Goal: Task Accomplishment & Management: Manage account settings

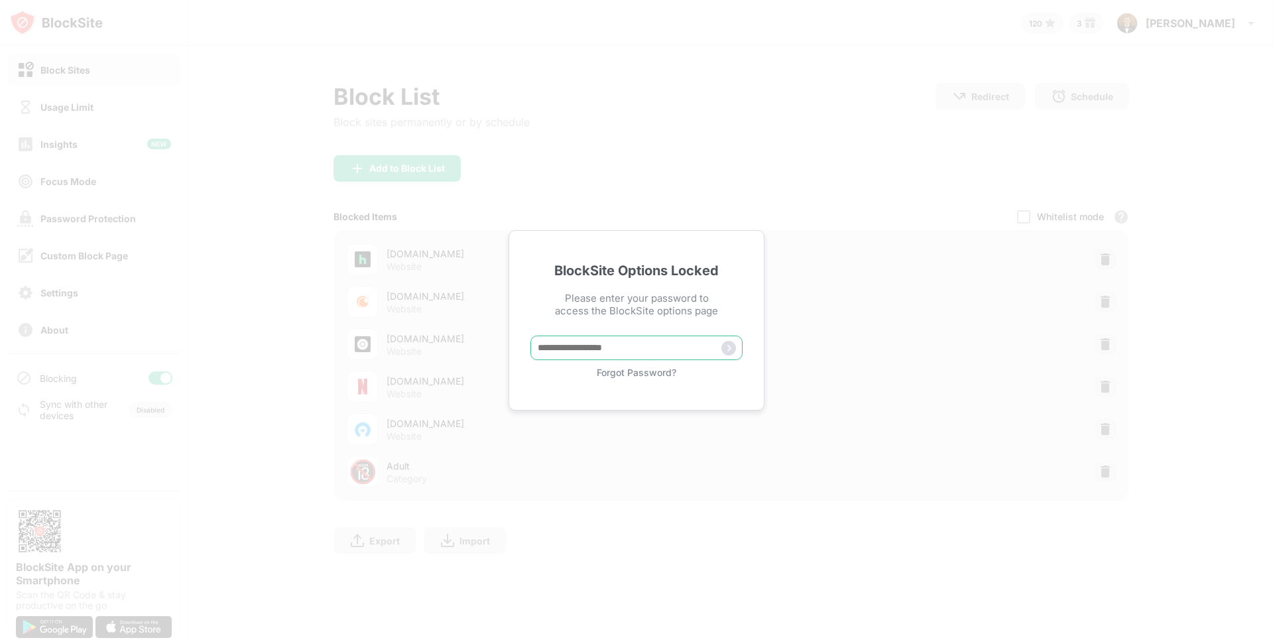
click at [554, 346] on input "text" at bounding box center [637, 348] width 212 height 25
type input "**********"
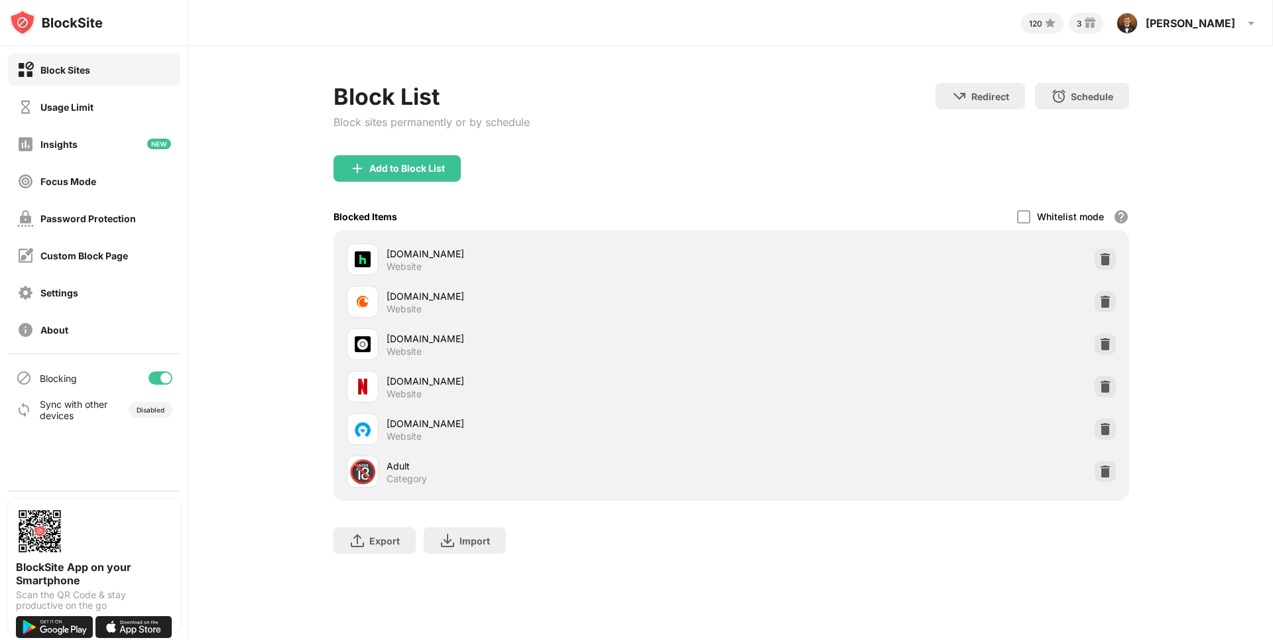
click at [369, 183] on div "Add to Block List" at bounding box center [732, 179] width 796 height 48
click at [355, 172] on img at bounding box center [357, 168] width 16 height 16
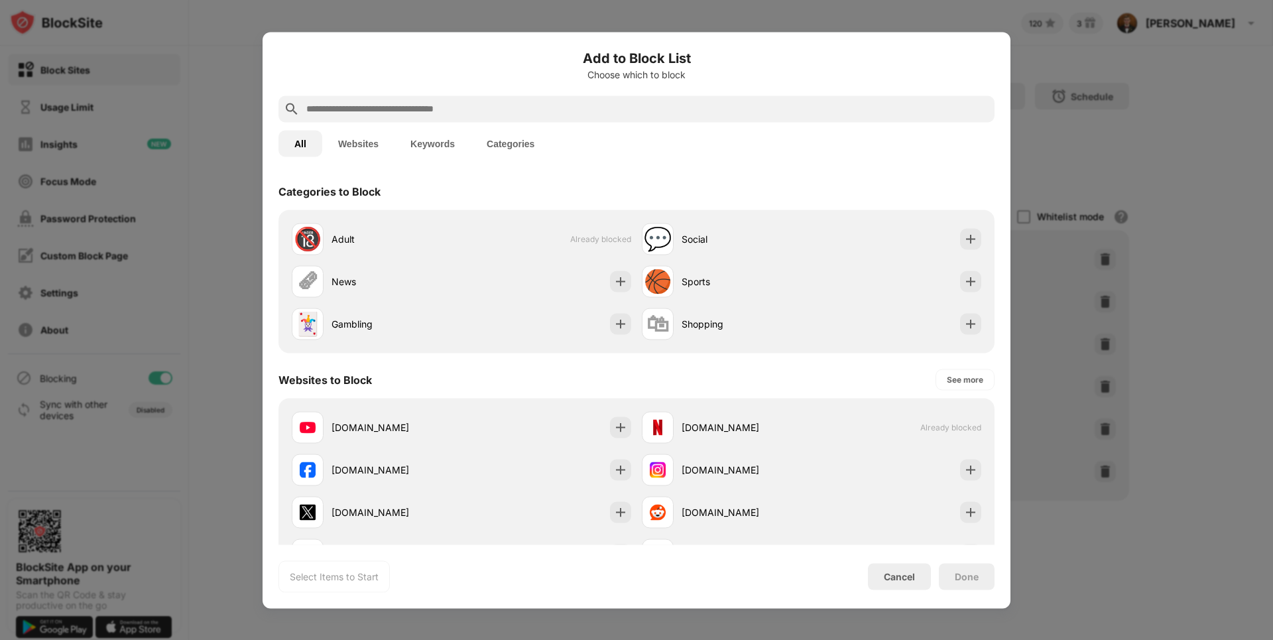
click at [363, 113] on input "text" at bounding box center [647, 109] width 684 height 16
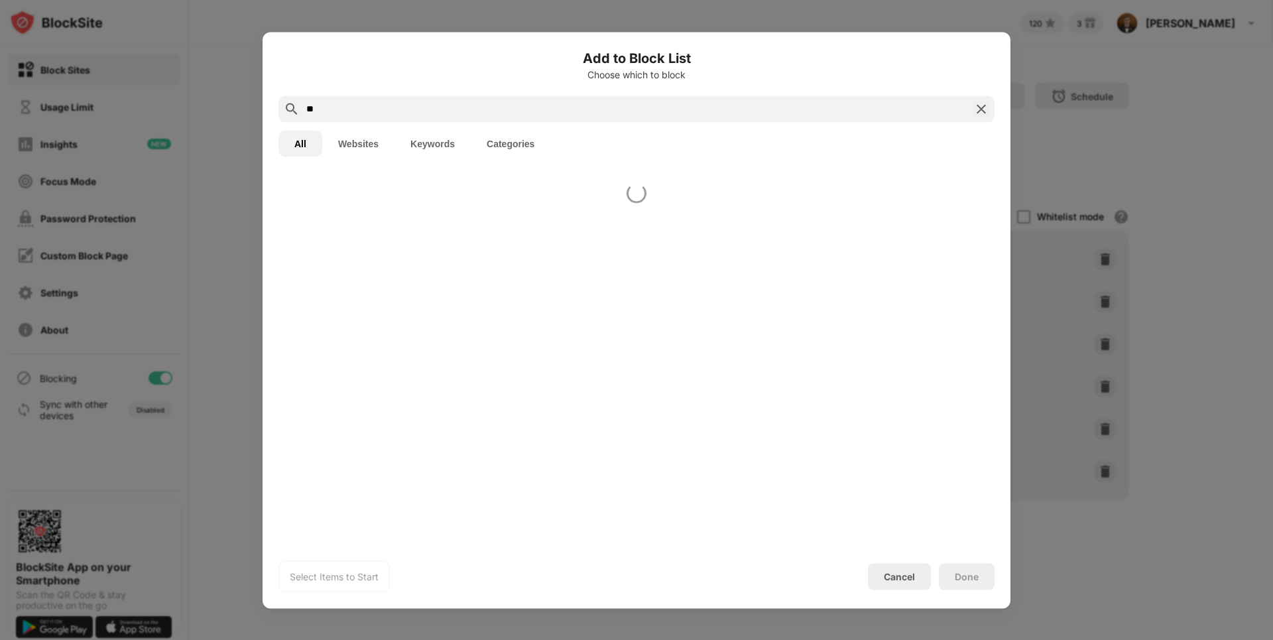
type input "*"
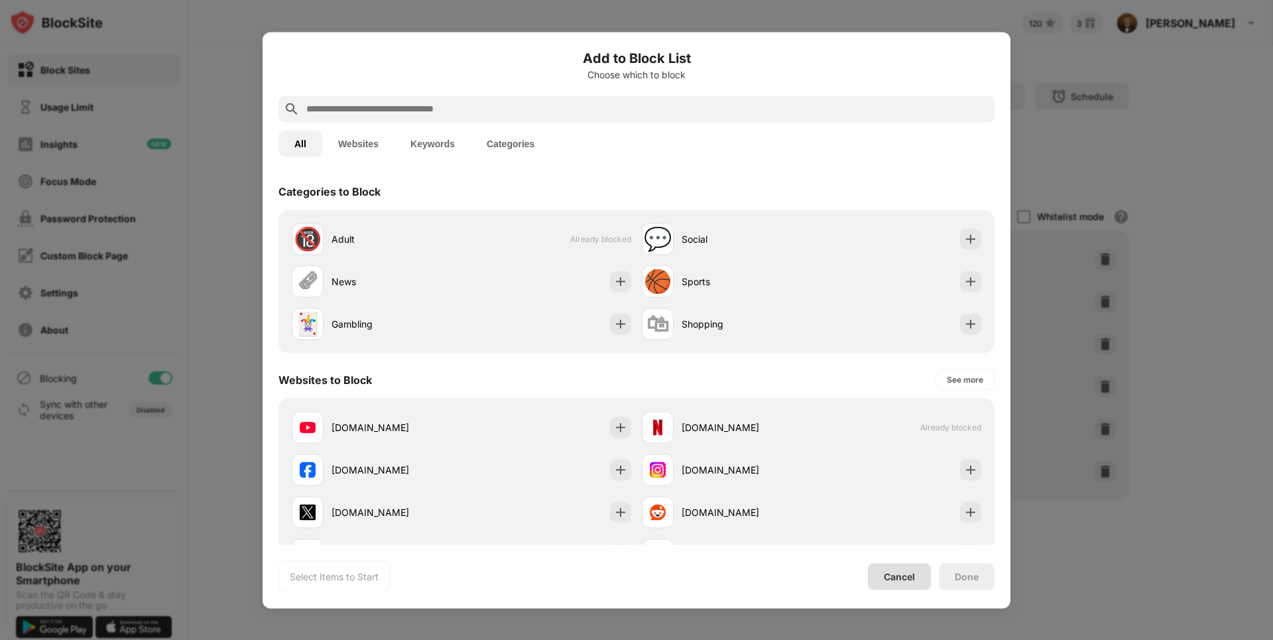
click at [885, 575] on div "Cancel" at bounding box center [899, 576] width 31 height 11
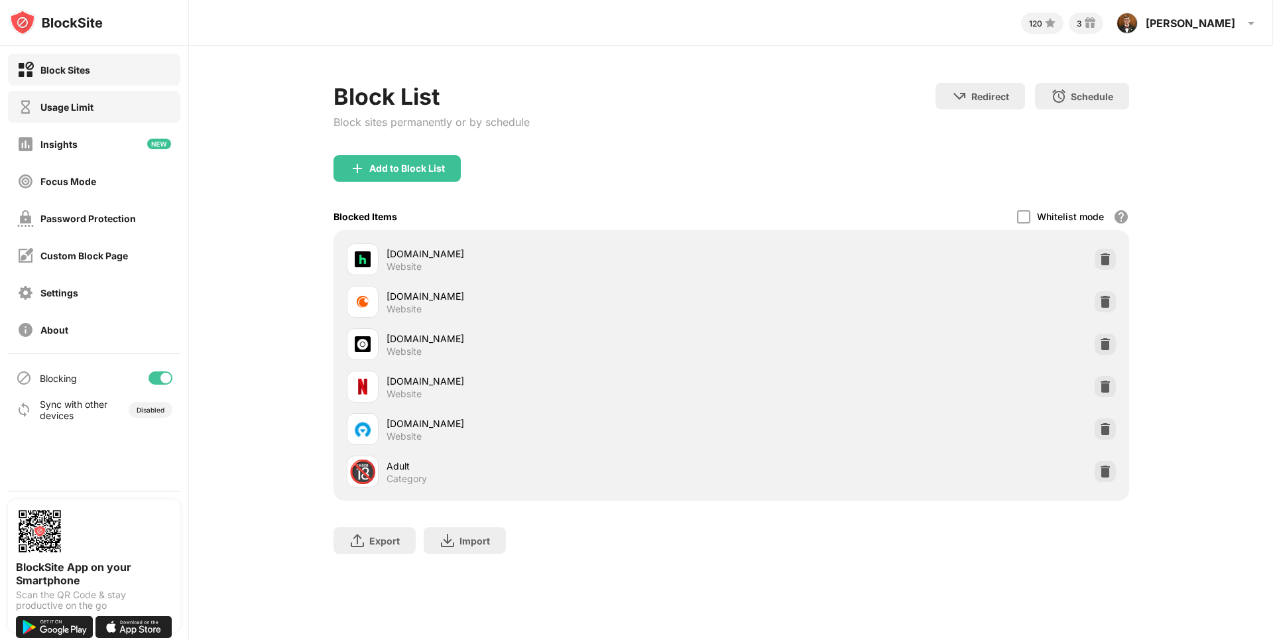
click at [83, 94] on div "Usage Limit" at bounding box center [94, 107] width 172 height 32
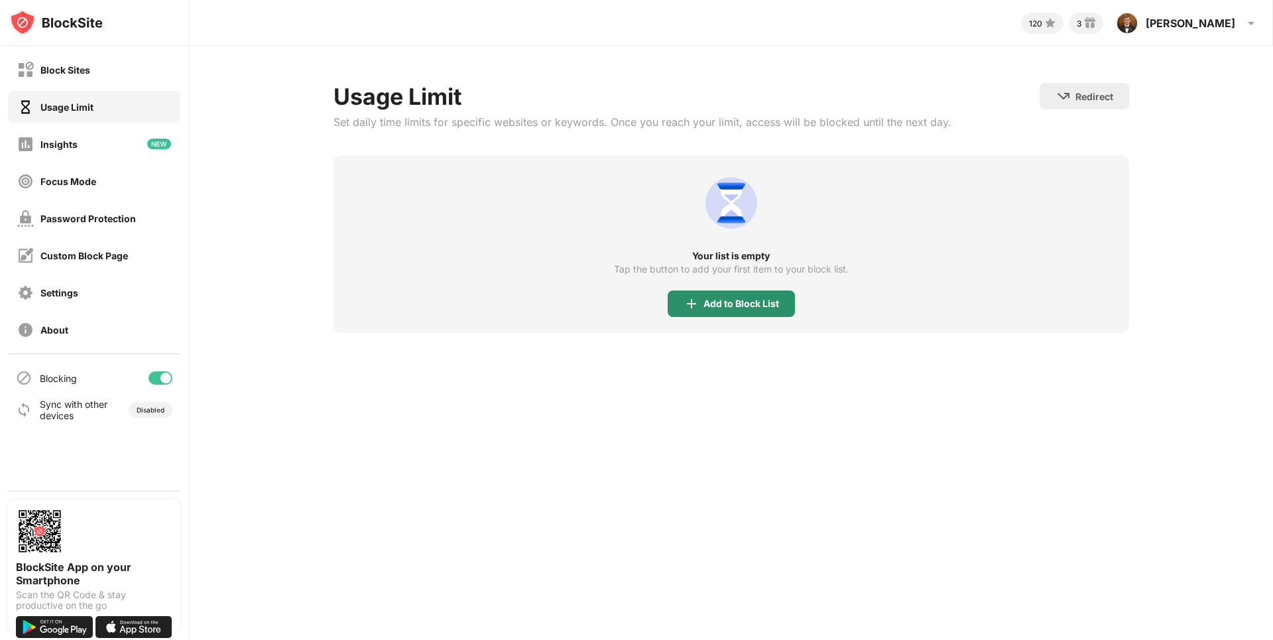
click at [692, 293] on div "Add to Block List" at bounding box center [731, 303] width 127 height 27
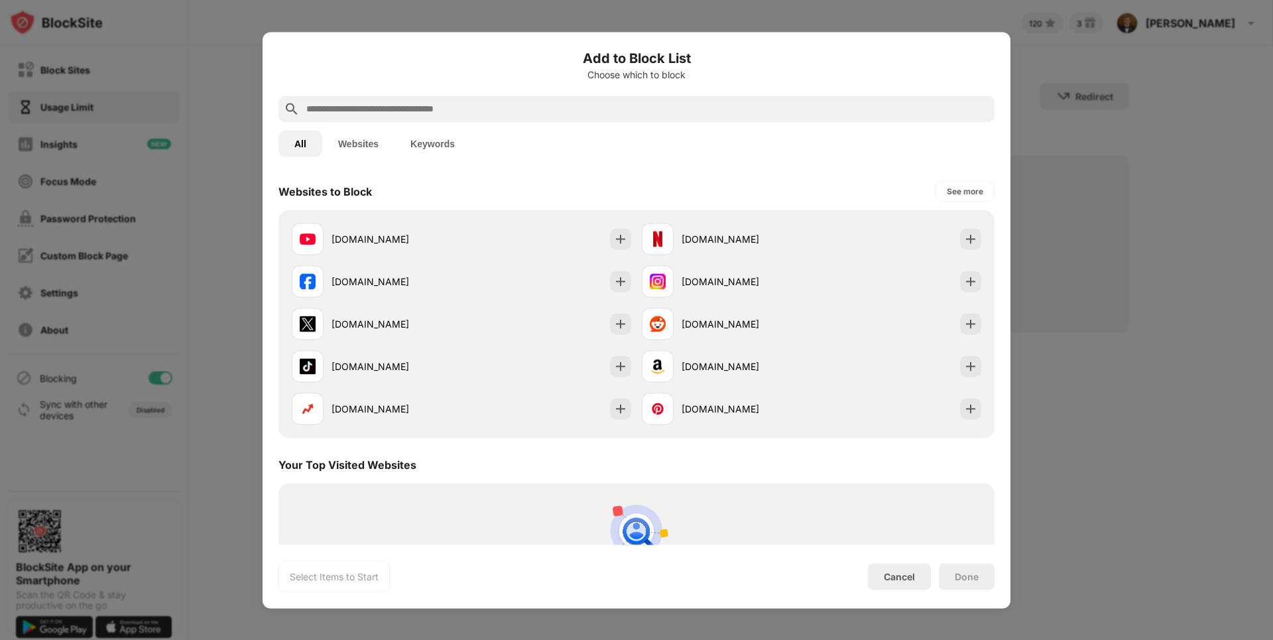
click at [378, 117] on div at bounding box center [637, 108] width 716 height 27
click at [366, 113] on input "text" at bounding box center [647, 109] width 684 height 16
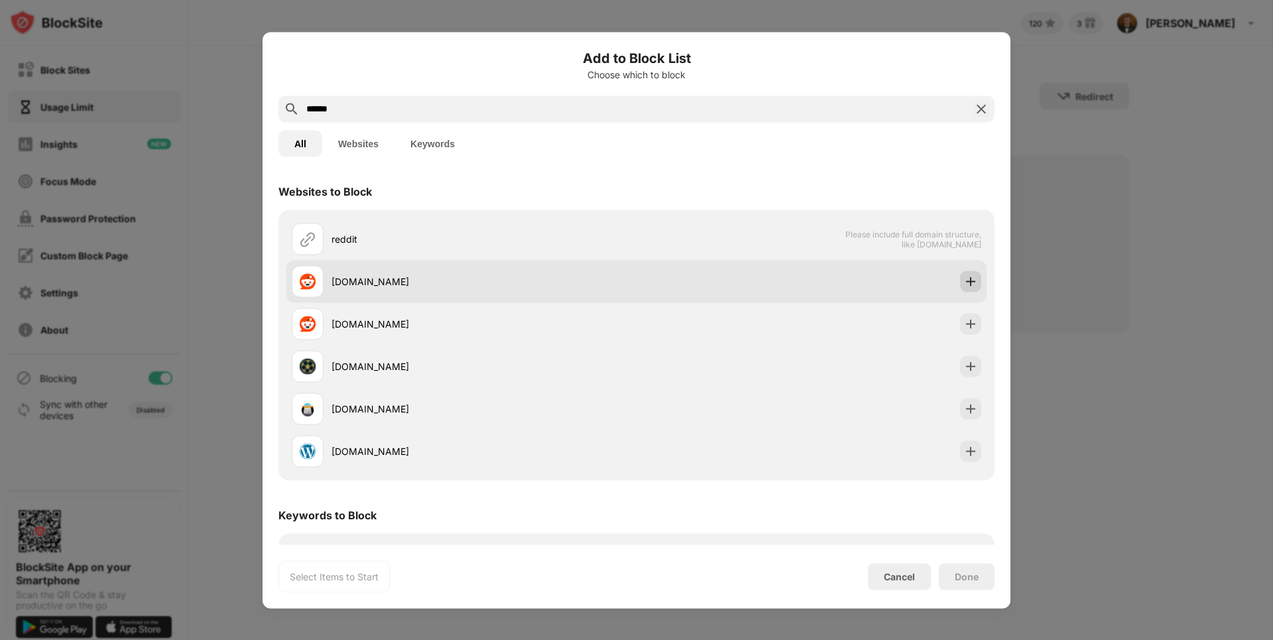
click at [965, 284] on img at bounding box center [970, 281] width 13 height 13
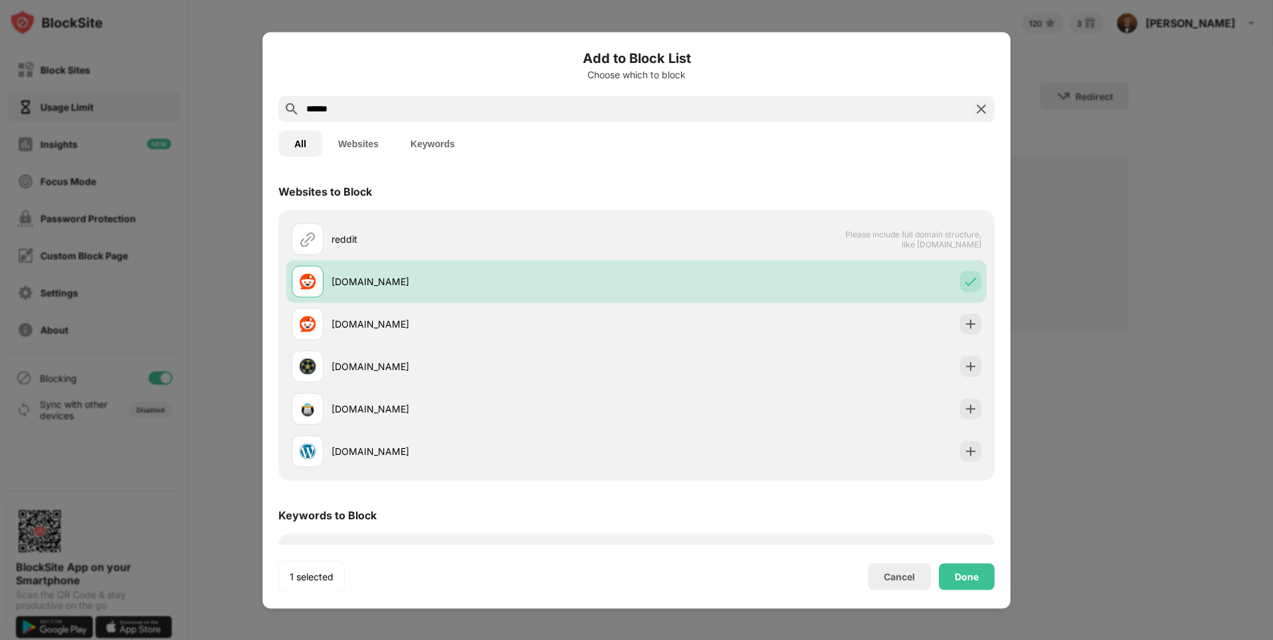
click at [351, 97] on div "******" at bounding box center [637, 108] width 716 height 27
drag, startPoint x: 360, startPoint y: 103, endPoint x: 222, endPoint y: 117, distance: 138.6
click at [222, 639] on div "Add to Block List Choose which to block ****** All Websites Keywords Websites t…" at bounding box center [636, 640] width 1273 height 0
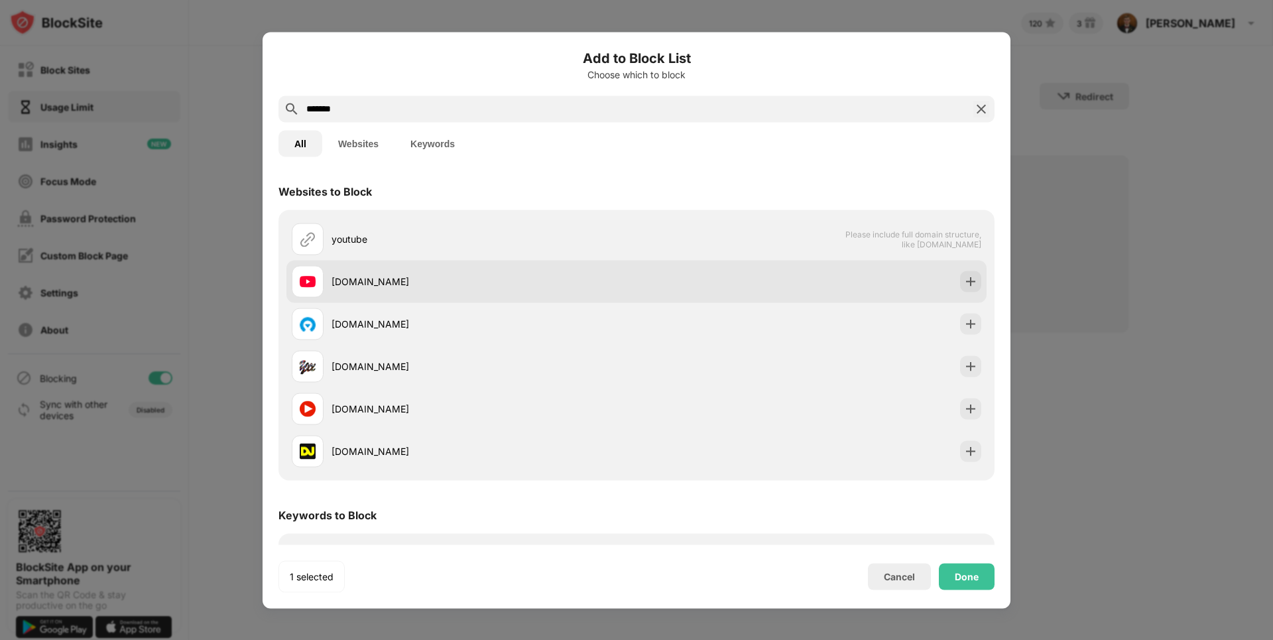
type input "*******"
click at [964, 281] on img at bounding box center [970, 281] width 13 height 13
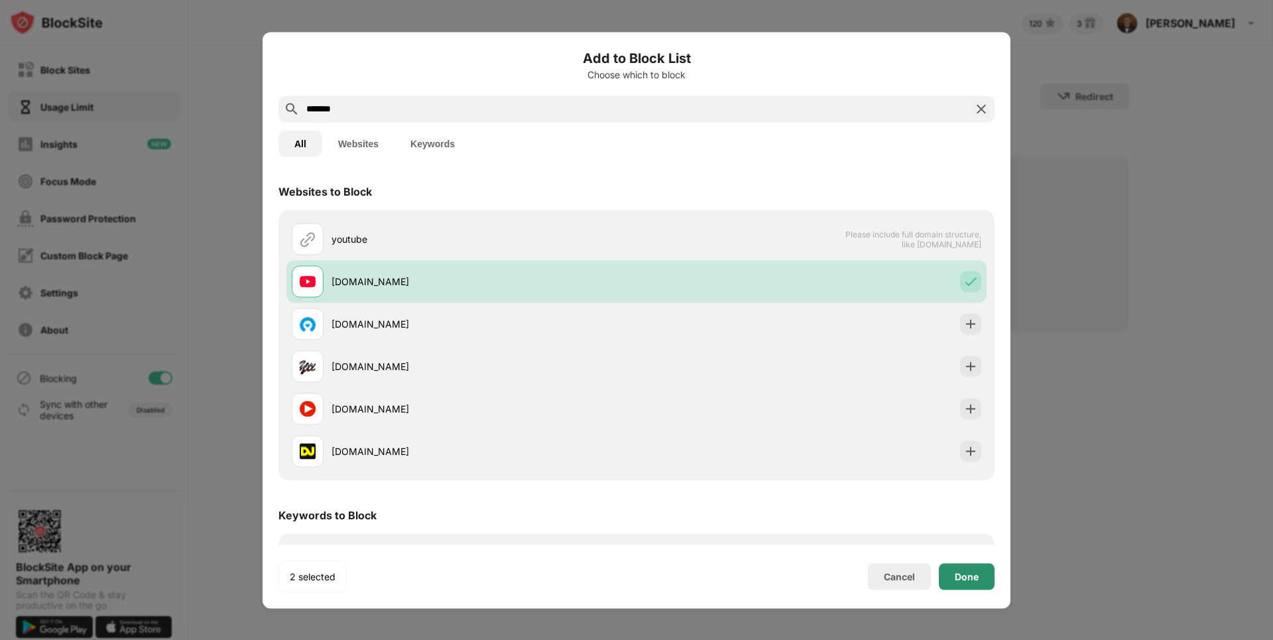
click at [976, 574] on div "Done" at bounding box center [967, 576] width 24 height 11
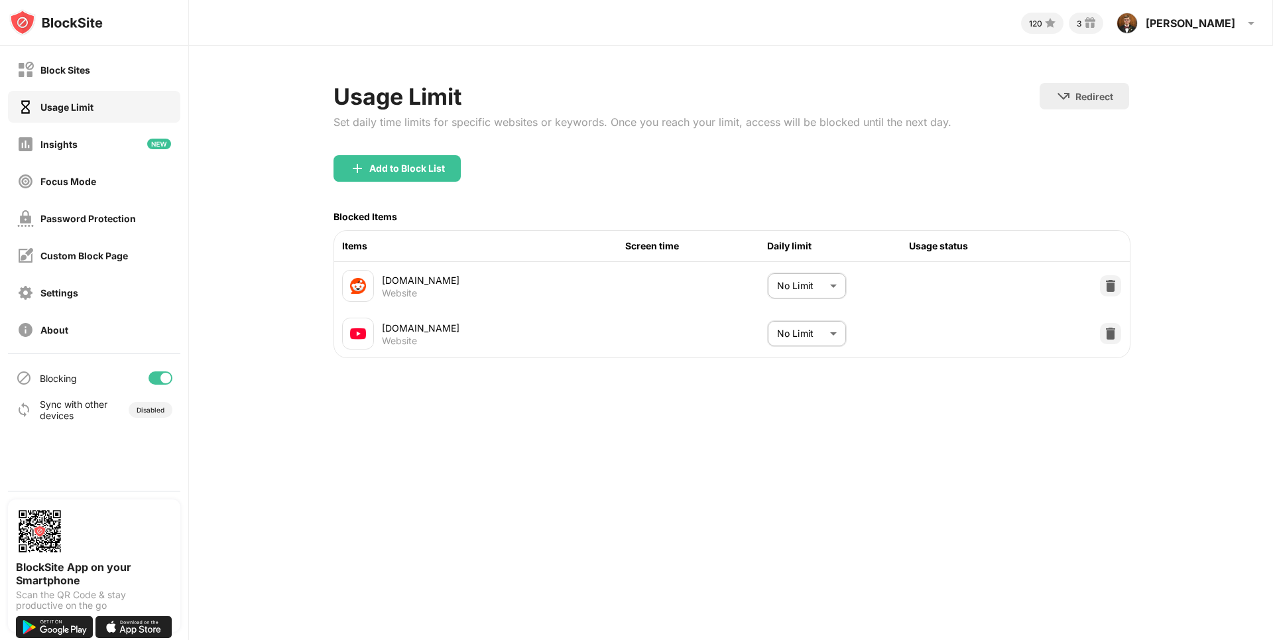
click at [785, 288] on body "Block Sites Usage Limit Insights Focus Mode Password Protection Custom Block Pa…" at bounding box center [636, 320] width 1273 height 640
click at [787, 444] on li "20 minutes" at bounding box center [780, 453] width 115 height 31
type input "**"
click at [806, 334] on body "Block Sites Usage Limit Insights Focus Mode Password Protection Custom Block Pa…" at bounding box center [636, 320] width 1273 height 640
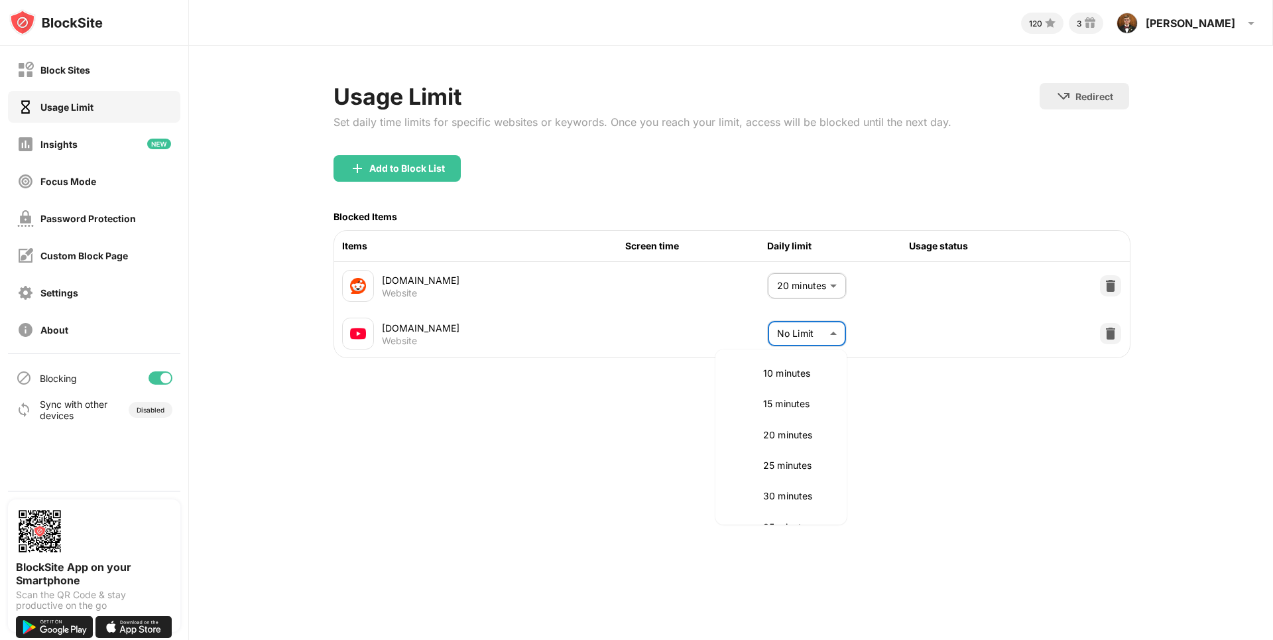
click at [790, 495] on p "30 minutes" at bounding box center [797, 496] width 68 height 15
type input "**"
click at [629, 447] on div "120 3 [PERSON_NAME] [PERSON_NAME] View Account Insights Rewards Settings Suppor…" at bounding box center [731, 320] width 1084 height 640
click at [87, 186] on div "Focus Mode" at bounding box center [68, 181] width 56 height 11
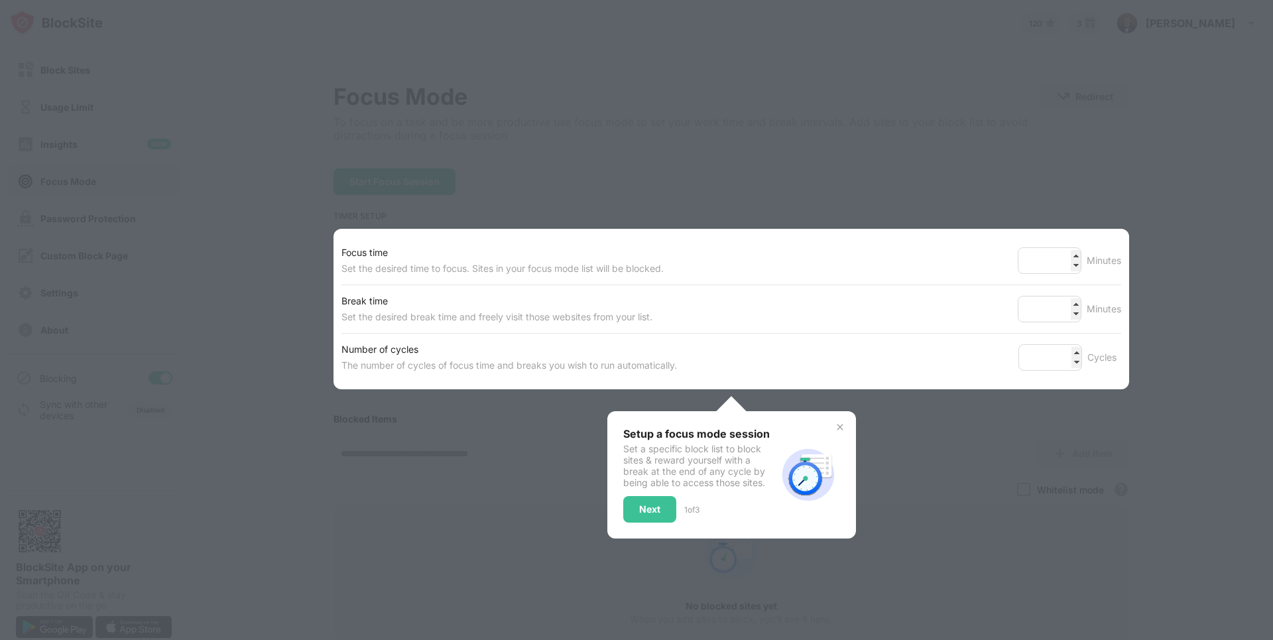
click at [274, 251] on div at bounding box center [636, 320] width 1273 height 640
click at [650, 506] on div "Next" at bounding box center [649, 509] width 21 height 11
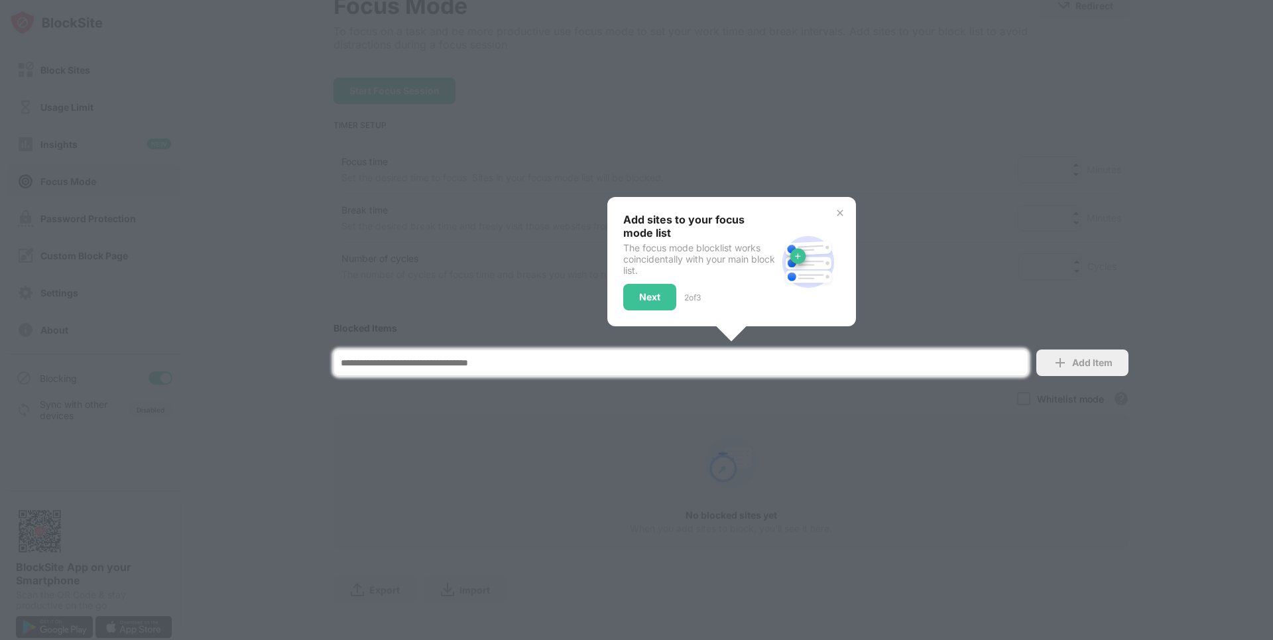
scroll to position [114, 0]
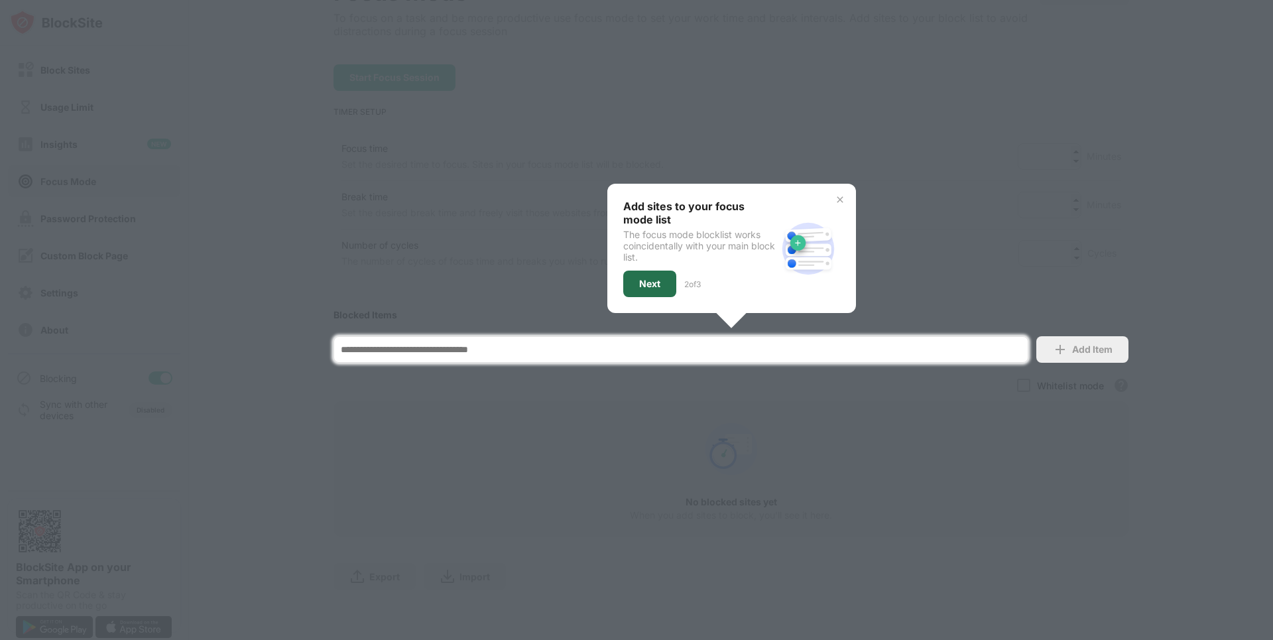
click at [639, 279] on div "Next" at bounding box center [649, 284] width 21 height 11
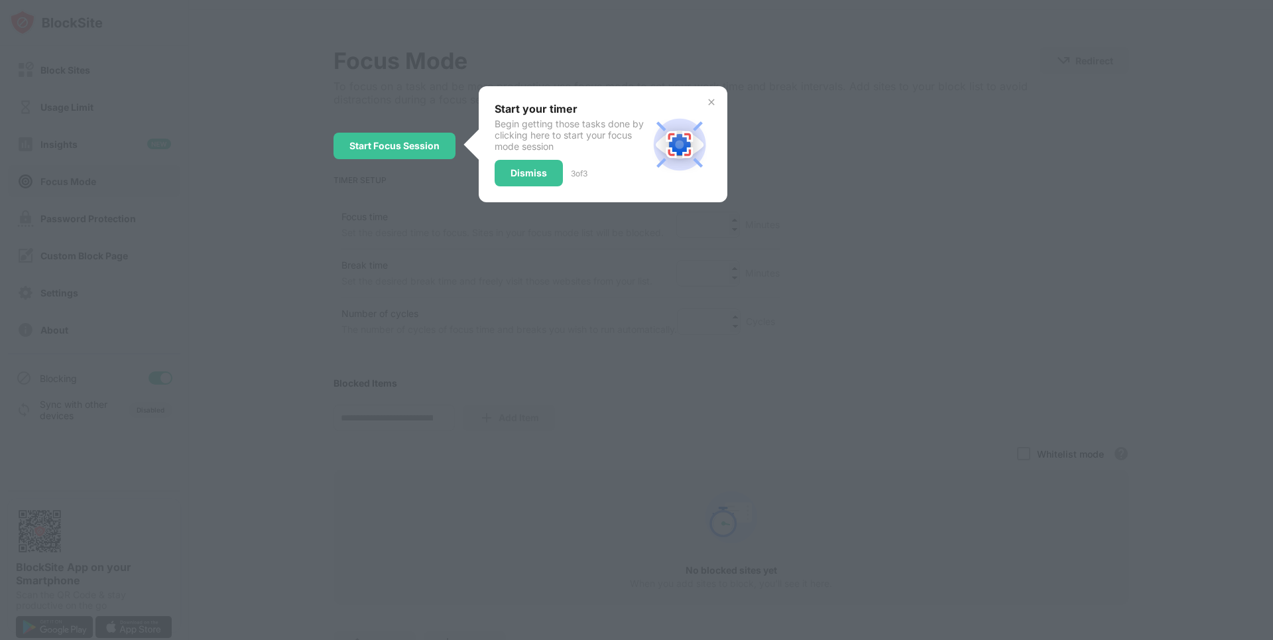
scroll to position [0, 0]
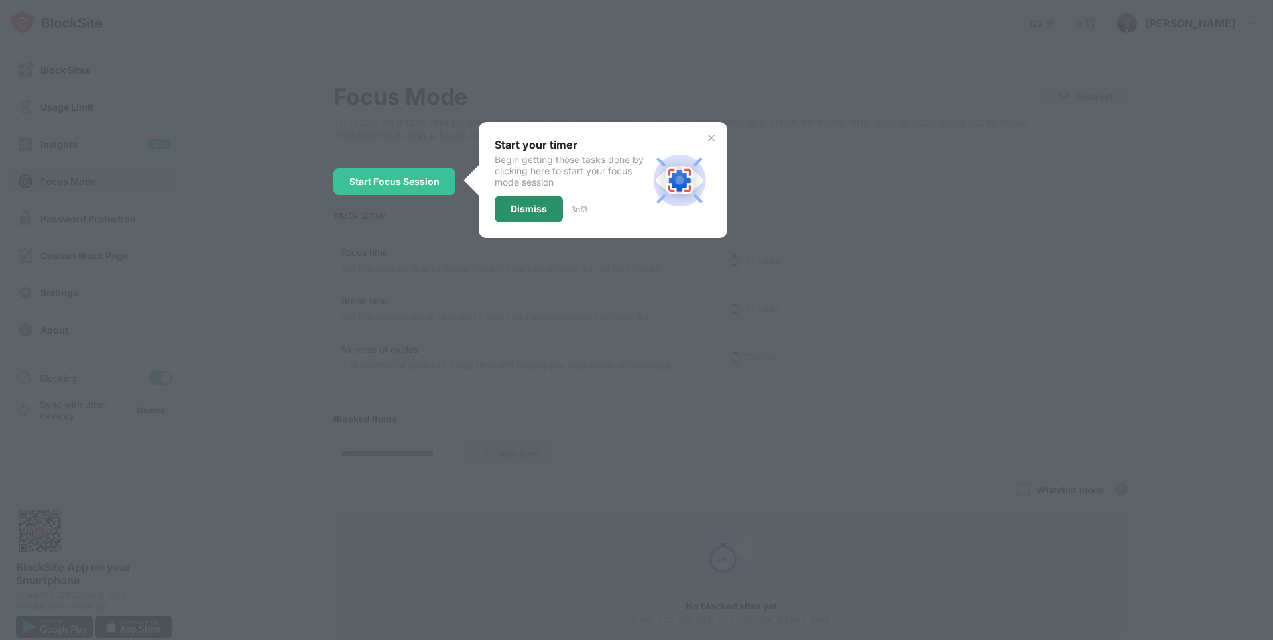
click at [530, 213] on div "Dismiss" at bounding box center [529, 209] width 36 height 11
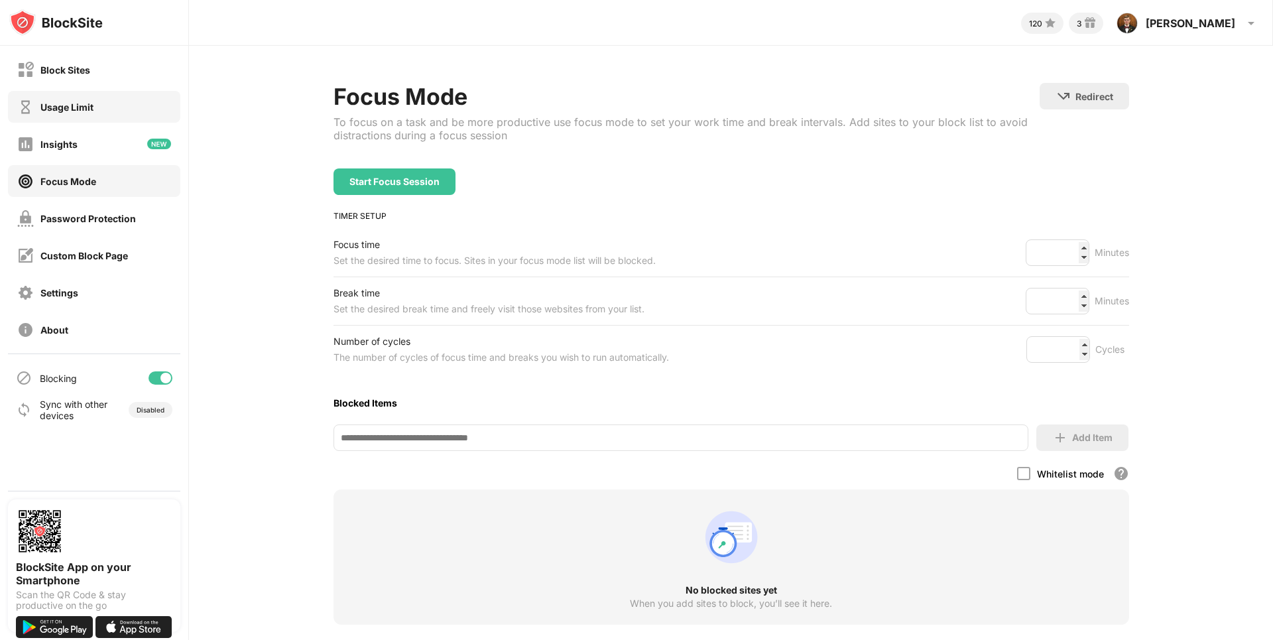
click at [88, 104] on div "Usage Limit" at bounding box center [66, 106] width 53 height 11
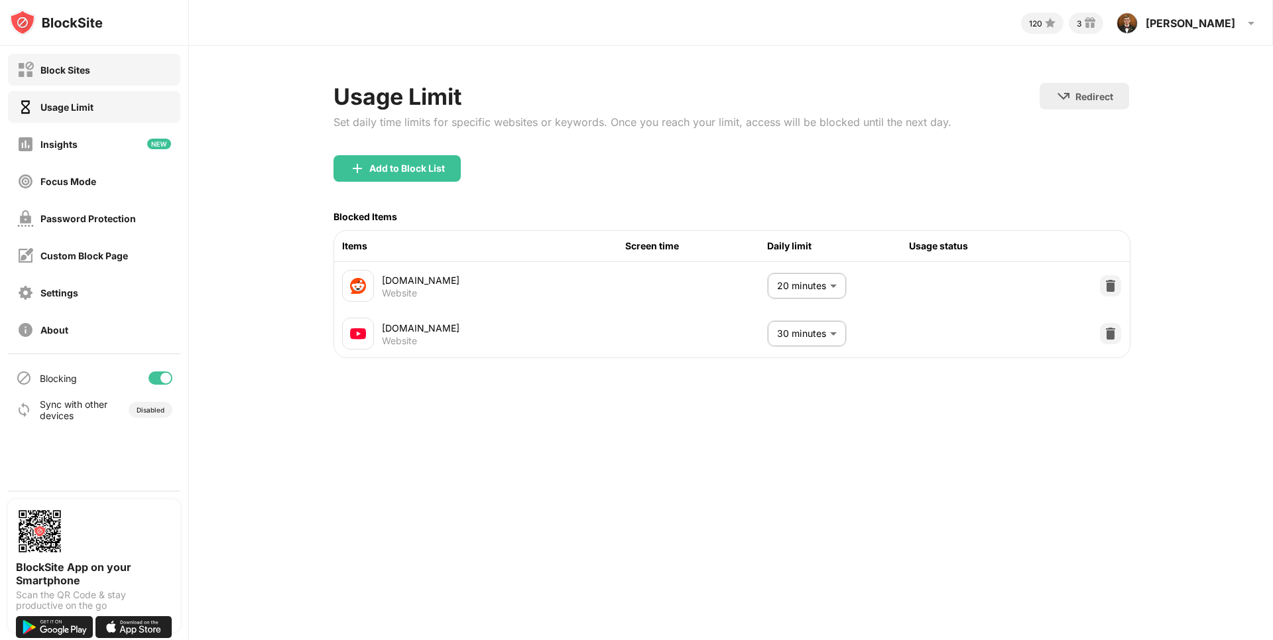
click at [74, 84] on div "Block Sites" at bounding box center [94, 70] width 172 height 32
